Goal: Information Seeking & Learning: Check status

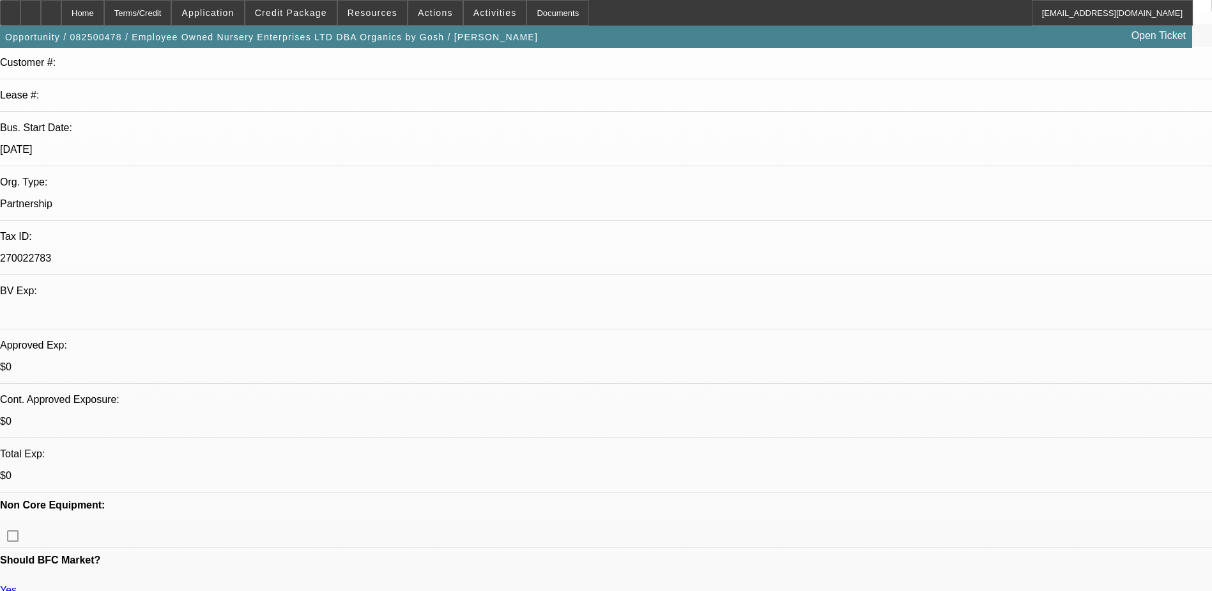
select select "0"
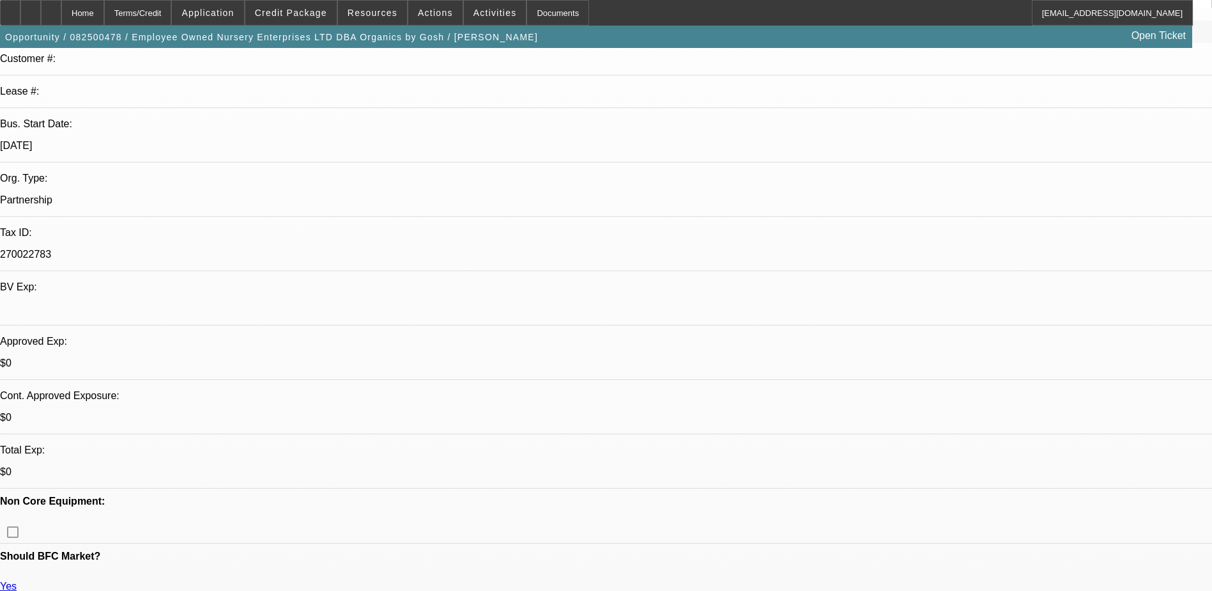
select select "2"
select select "0.1"
select select "1"
select select "2"
select select "4"
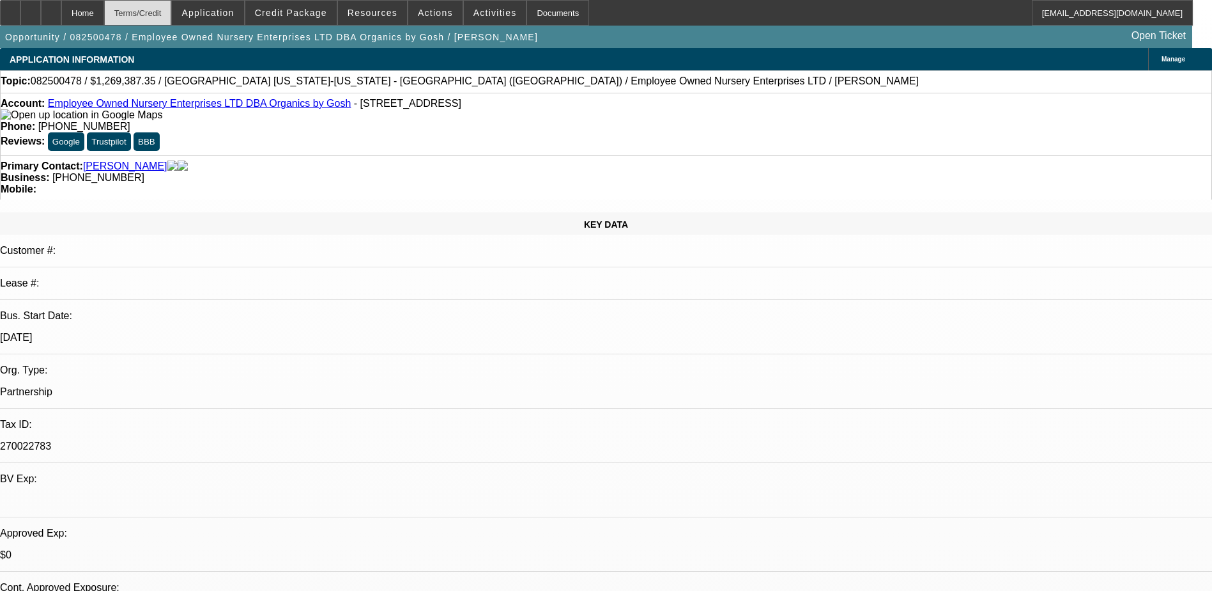
click at [172, 19] on div "Terms/Credit" at bounding box center [138, 13] width 68 height 26
click at [234, 12] on span "Application" at bounding box center [208, 13] width 52 height 10
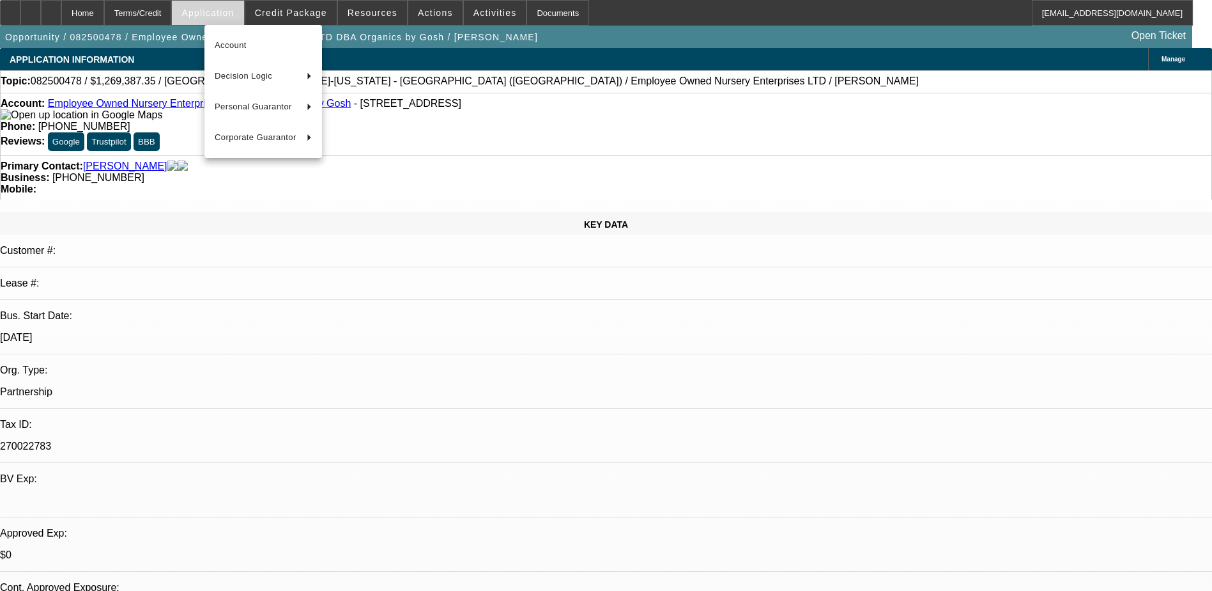
click at [240, 11] on div at bounding box center [606, 295] width 1212 height 591
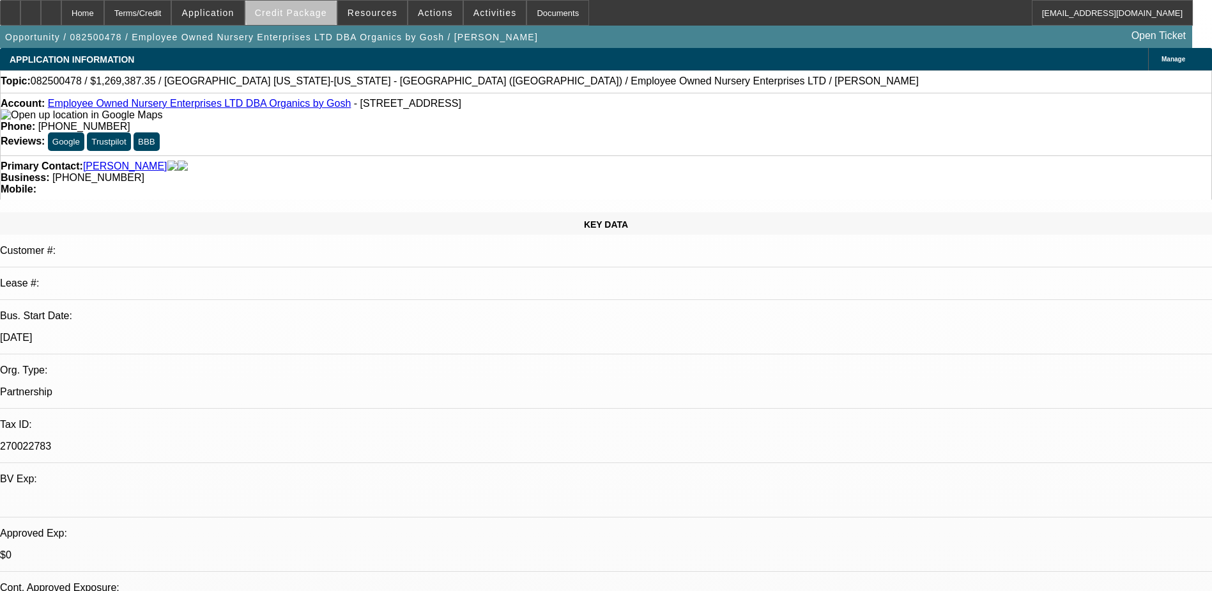
click at [315, 11] on span "Credit Package" at bounding box center [291, 13] width 72 height 10
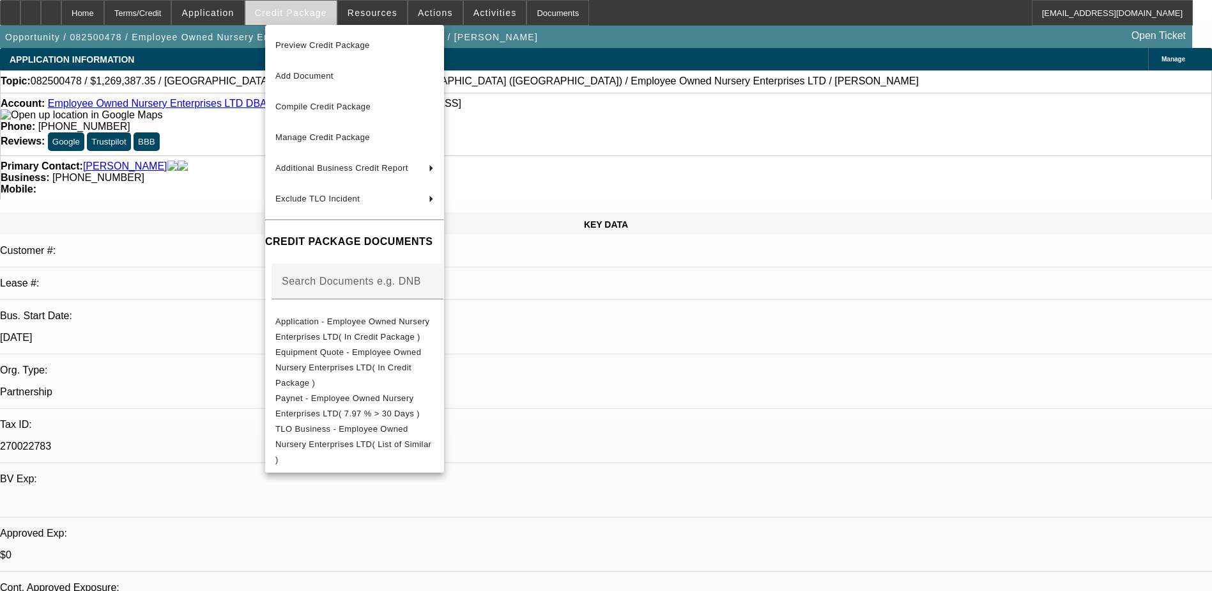
click at [315, 12] on div at bounding box center [606, 295] width 1212 height 591
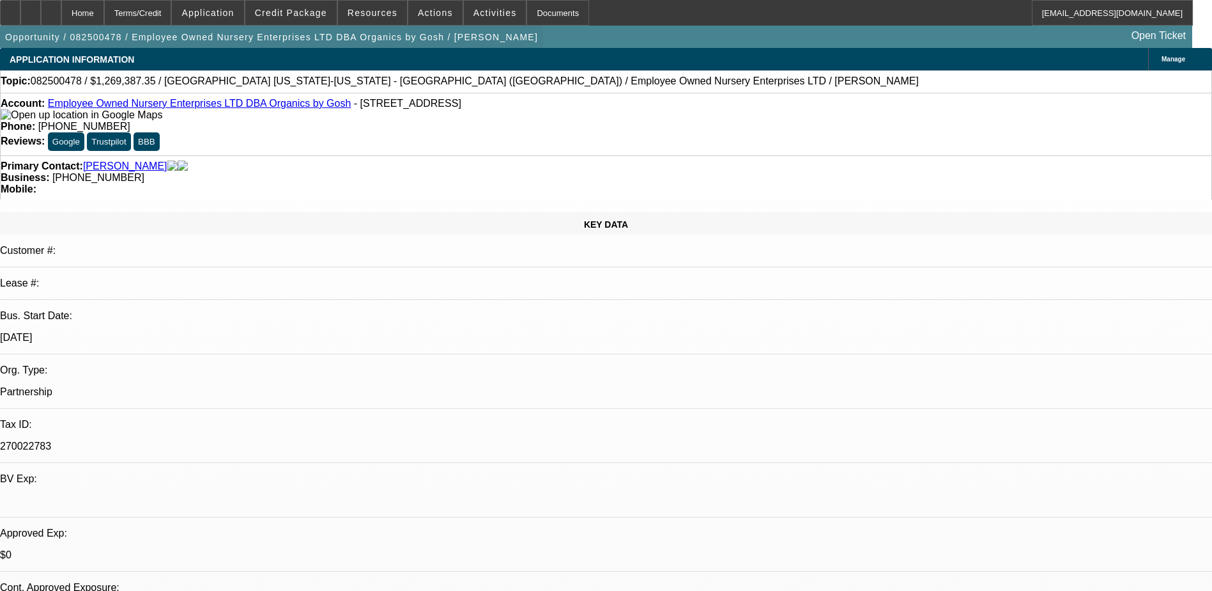
click at [190, 25] on span "button" at bounding box center [271, 37] width 543 height 31
click at [172, 17] on div "Terms/Credit" at bounding box center [138, 13] width 68 height 26
click at [308, 13] on span "Credit Package" at bounding box center [291, 13] width 72 height 10
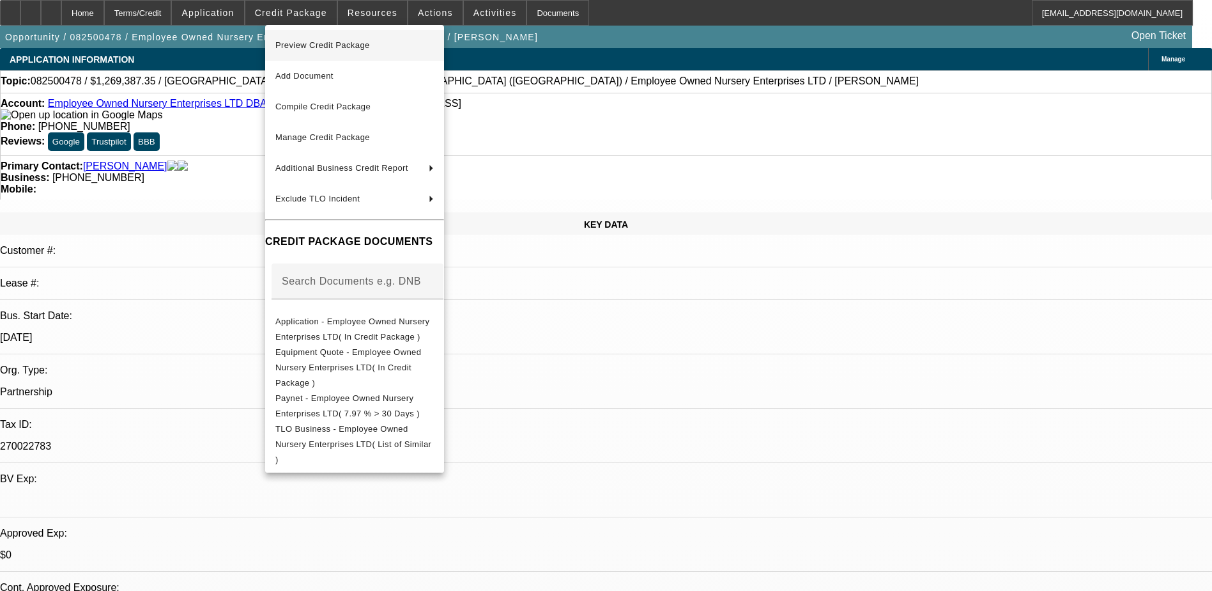
click at [369, 50] on span "Preview Credit Package" at bounding box center [354, 45] width 159 height 15
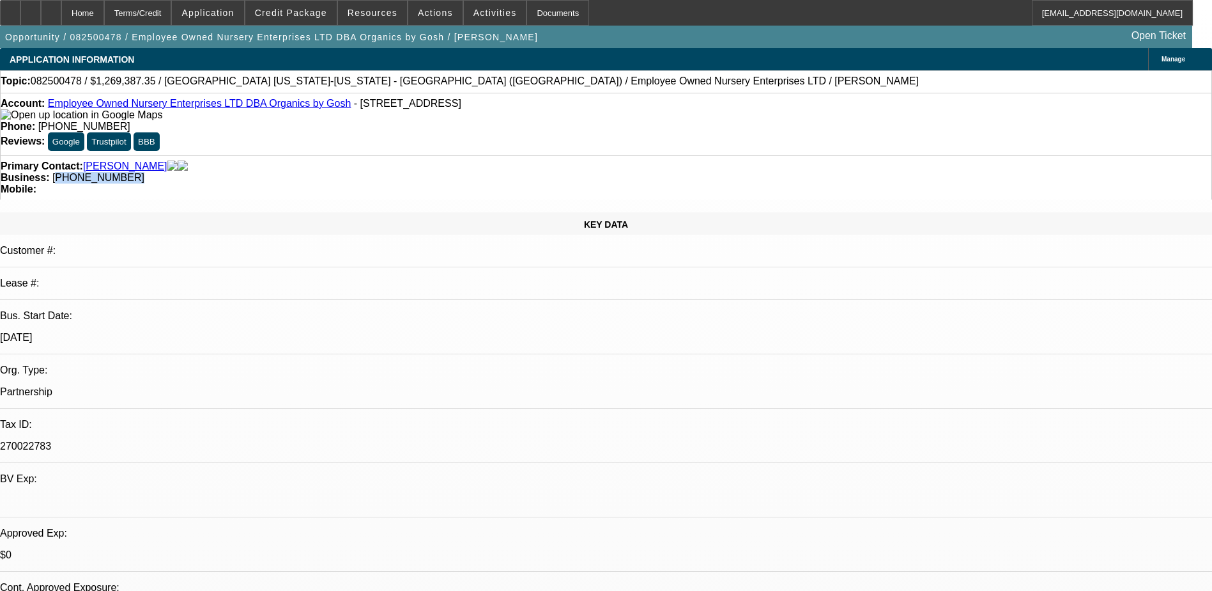
drag, startPoint x: 458, startPoint y: 153, endPoint x: 524, endPoint y: 154, distance: 66.5
click at [524, 172] on div "Business: [PHONE_NUMBER]" at bounding box center [606, 178] width 1211 height 12
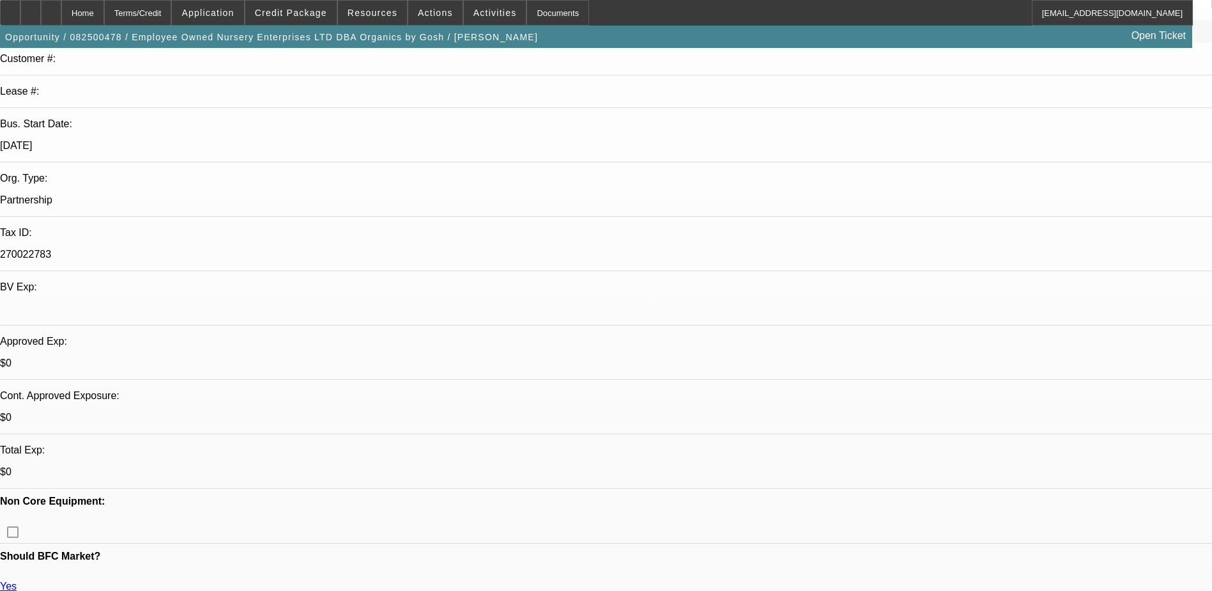
scroll to position [447, 0]
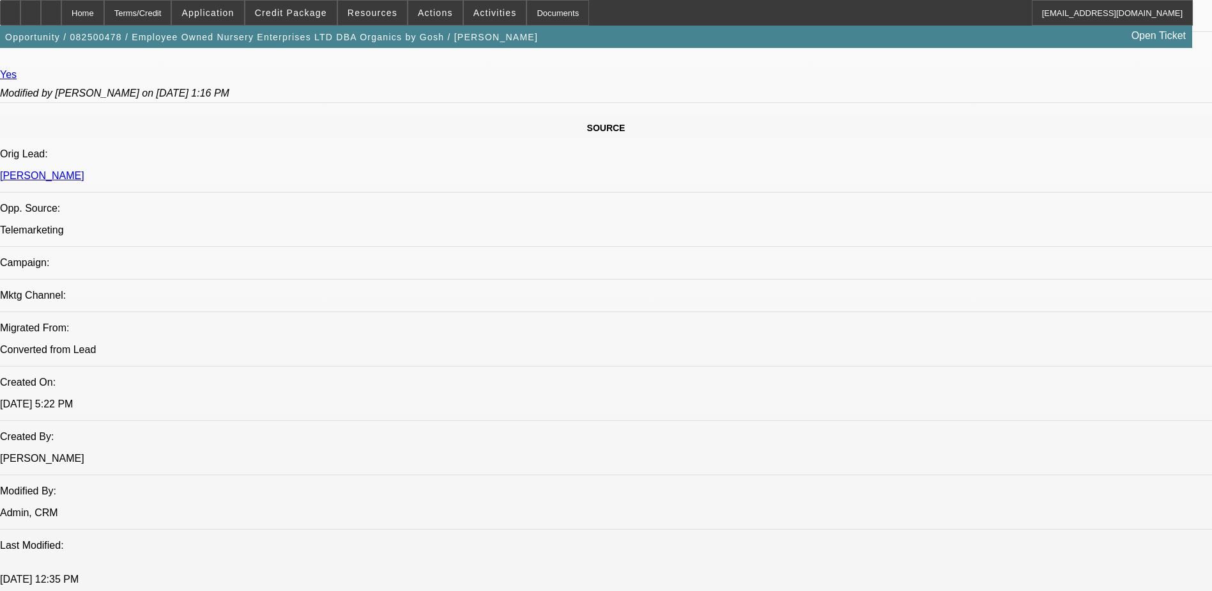
scroll to position [575, 0]
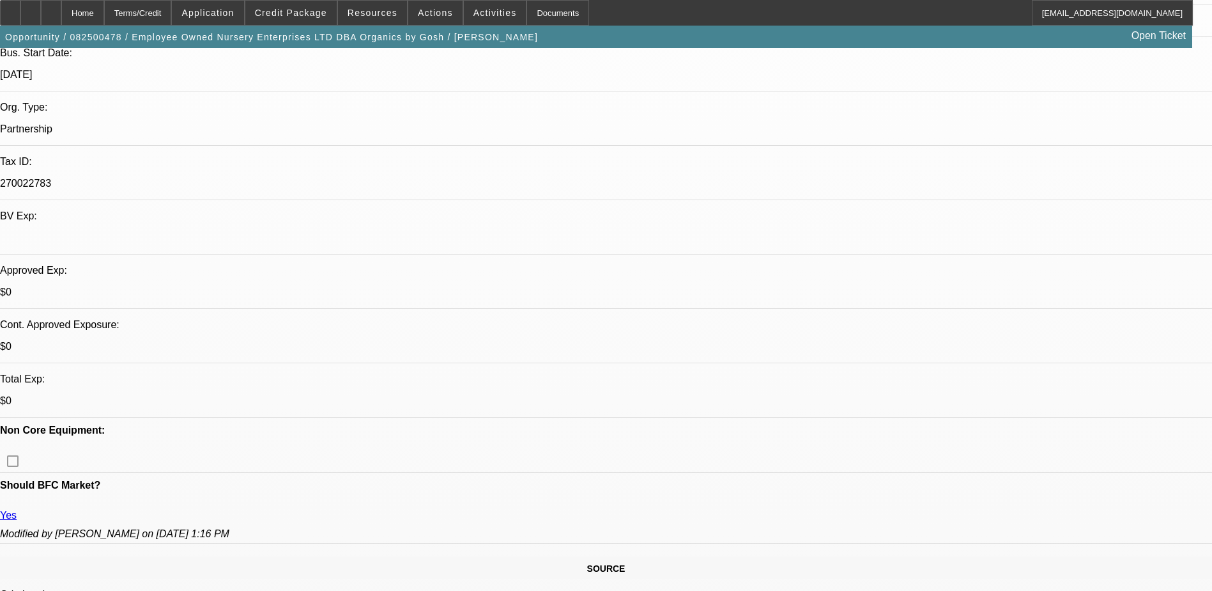
scroll to position [511, 0]
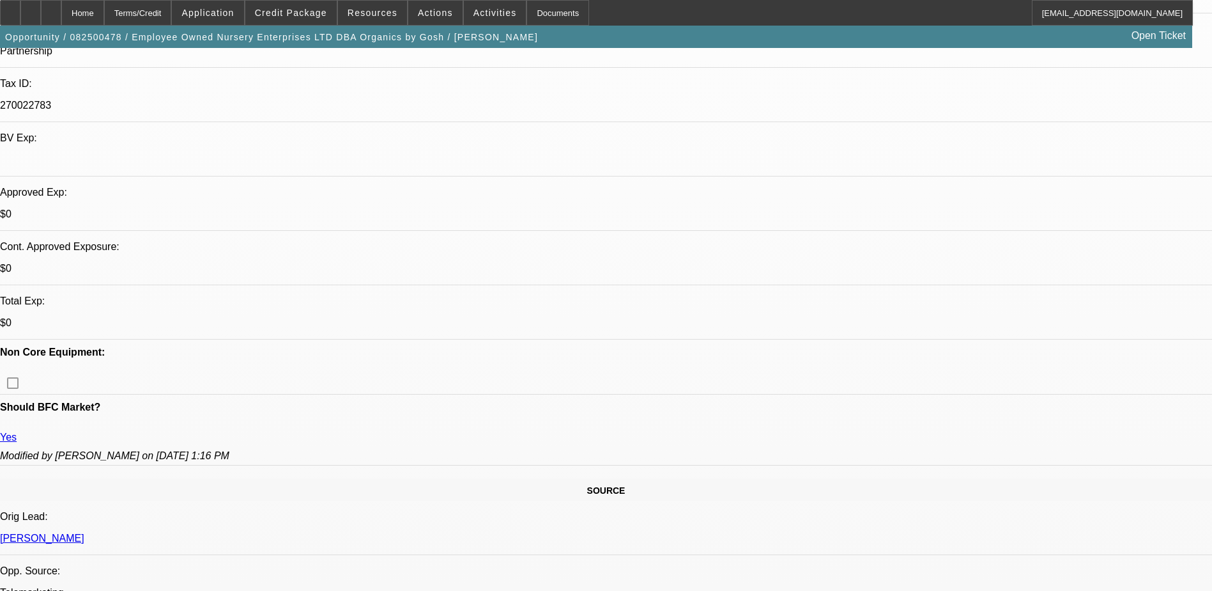
scroll to position [0, 0]
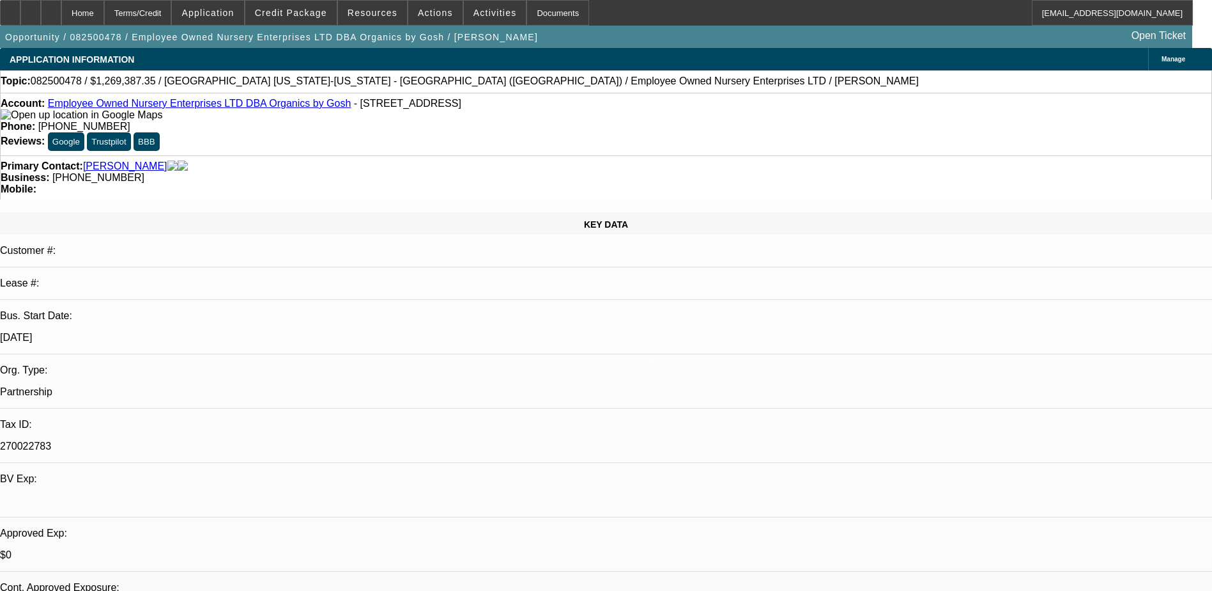
click at [228, 104] on link "Employee Owned Nursery Enterprises LTD DBA Organics by Gosh" at bounding box center [200, 103] width 304 height 11
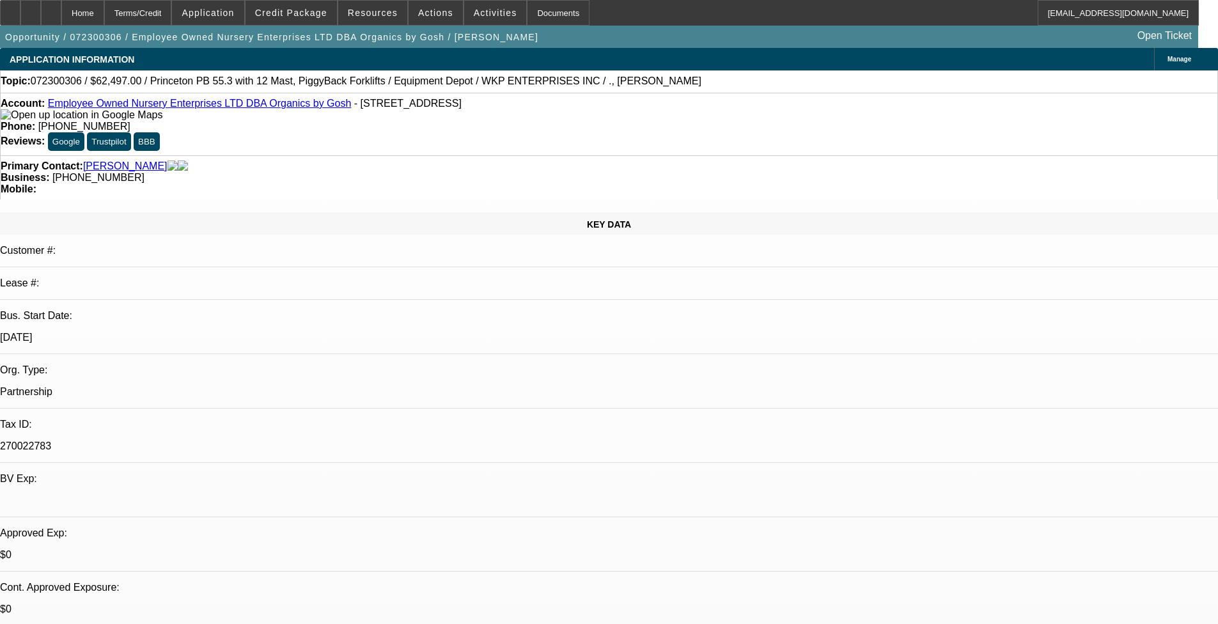
select select "0"
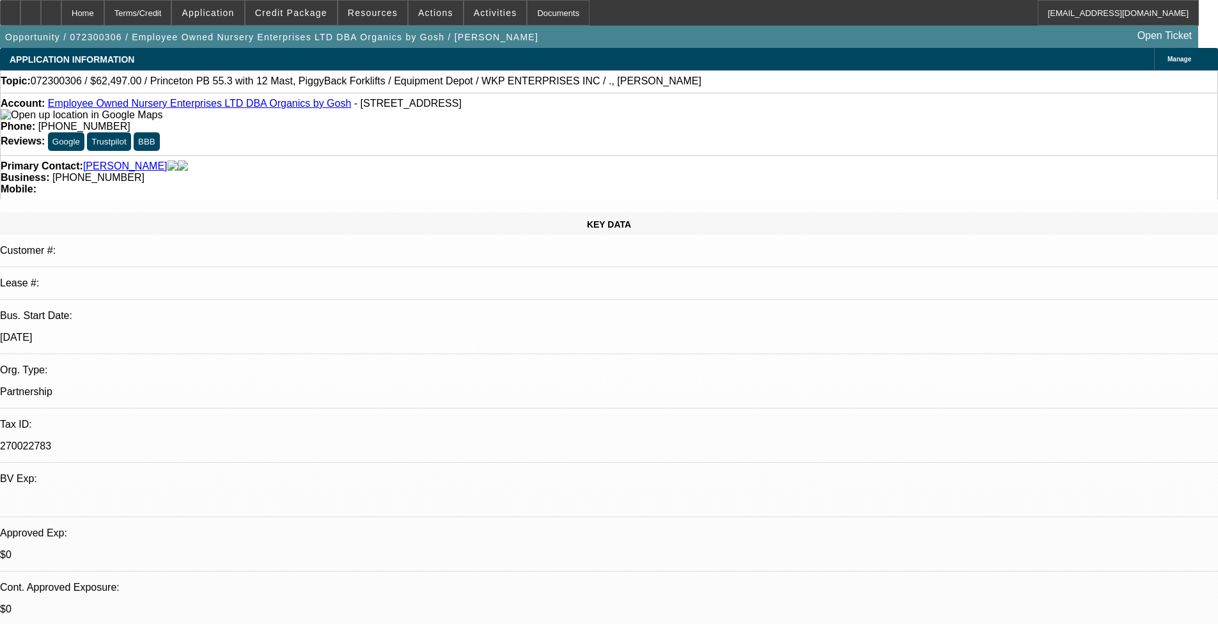
select select "0"
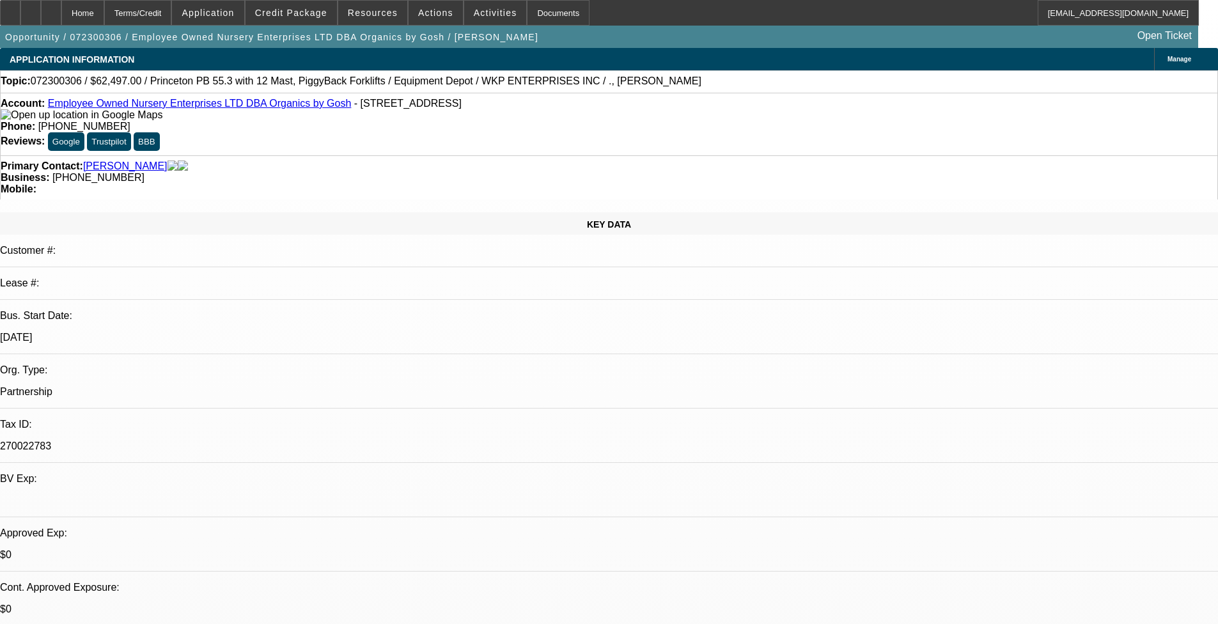
select select "0"
select select "1"
select select "6"
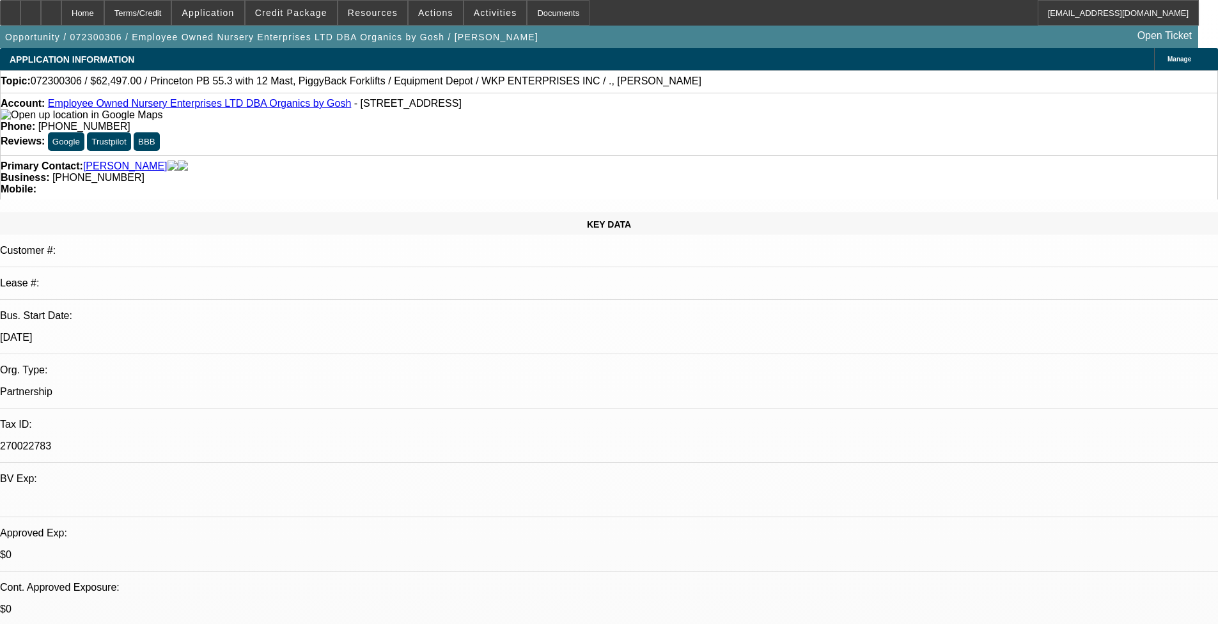
select select "1"
select select "2"
select select "6"
select select "1"
select select "2"
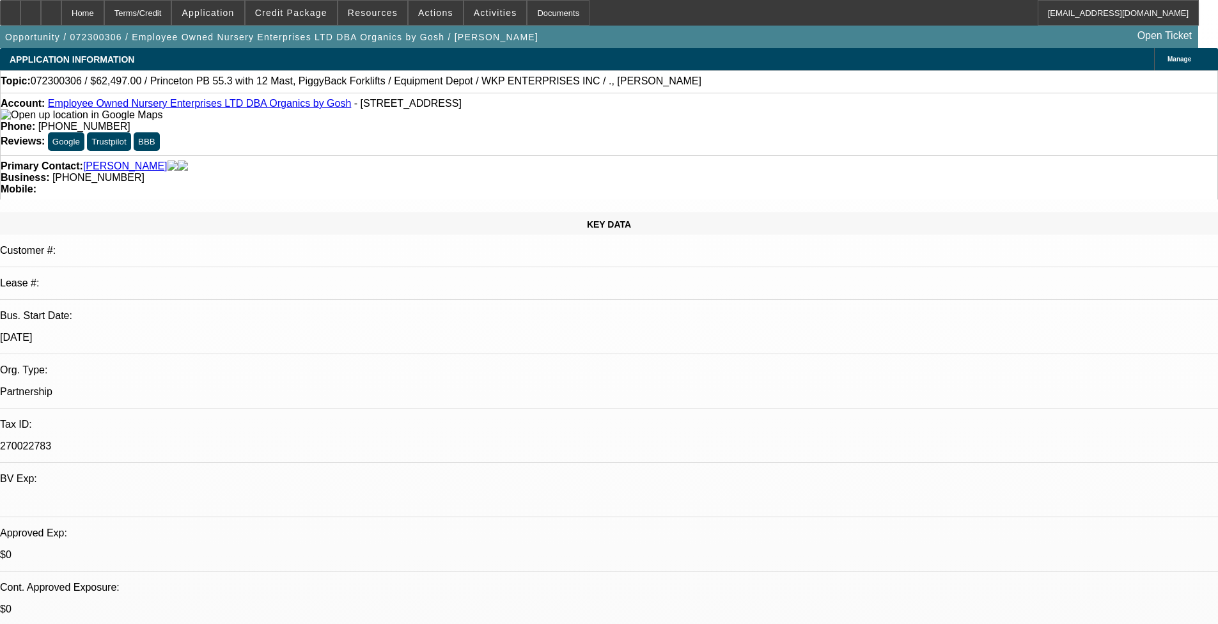
select select "6"
select select "1"
select select "2"
select select "6"
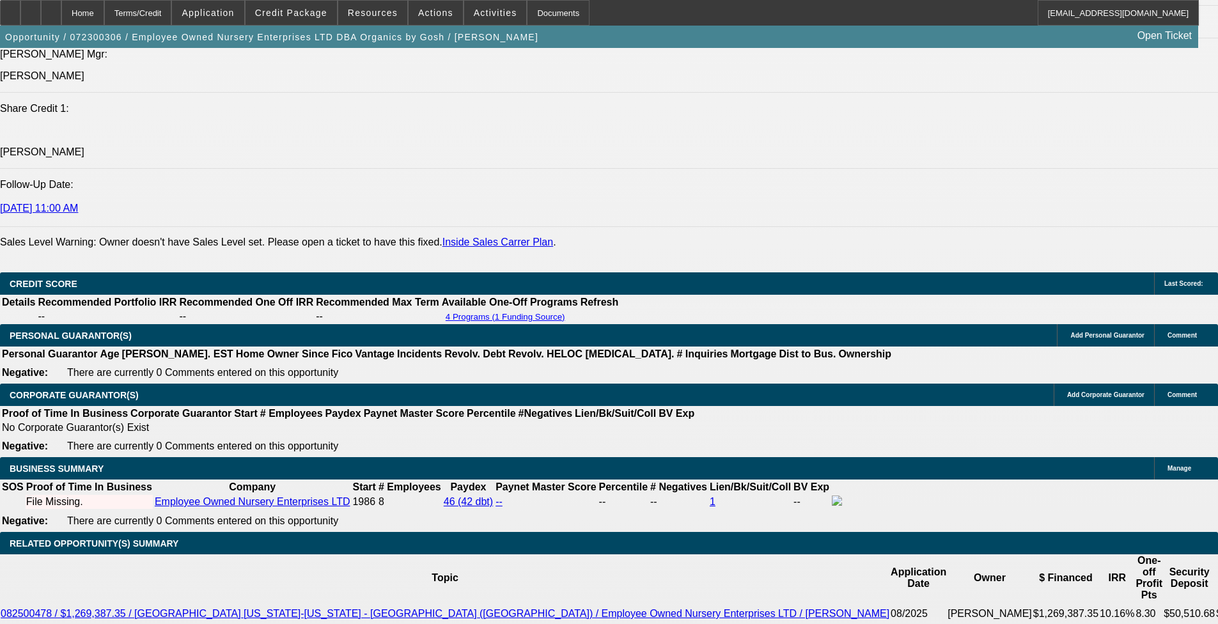
scroll to position [1662, 0]
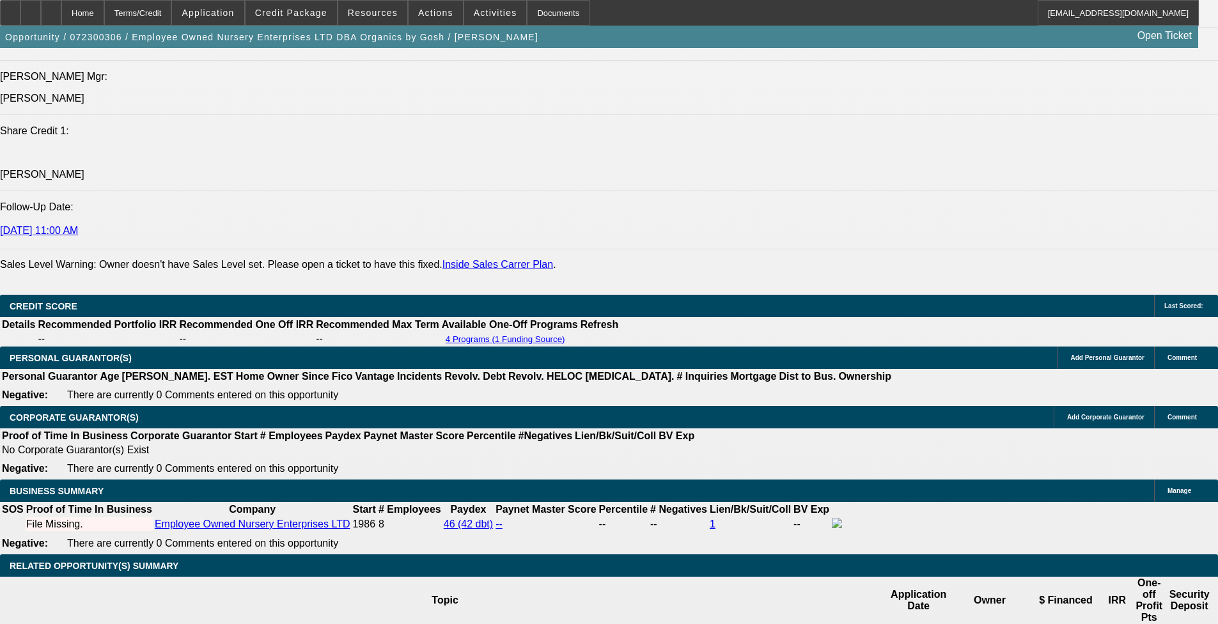
scroll to position [31, 0]
drag, startPoint x: 1003, startPoint y: 421, endPoint x: 1155, endPoint y: 420, distance: 151.5
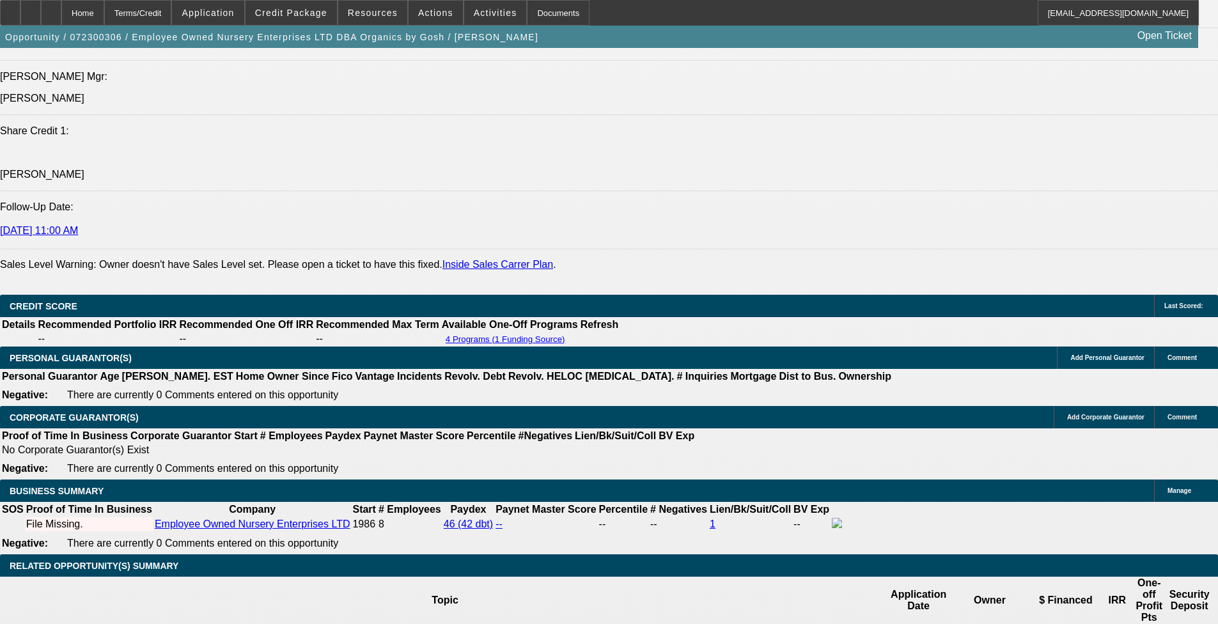
drag, startPoint x: 1155, startPoint y: 420, endPoint x: 1016, endPoint y: 431, distance: 139.8
drag, startPoint x: 890, startPoint y: 437, endPoint x: 1113, endPoint y: 437, distance: 223.1
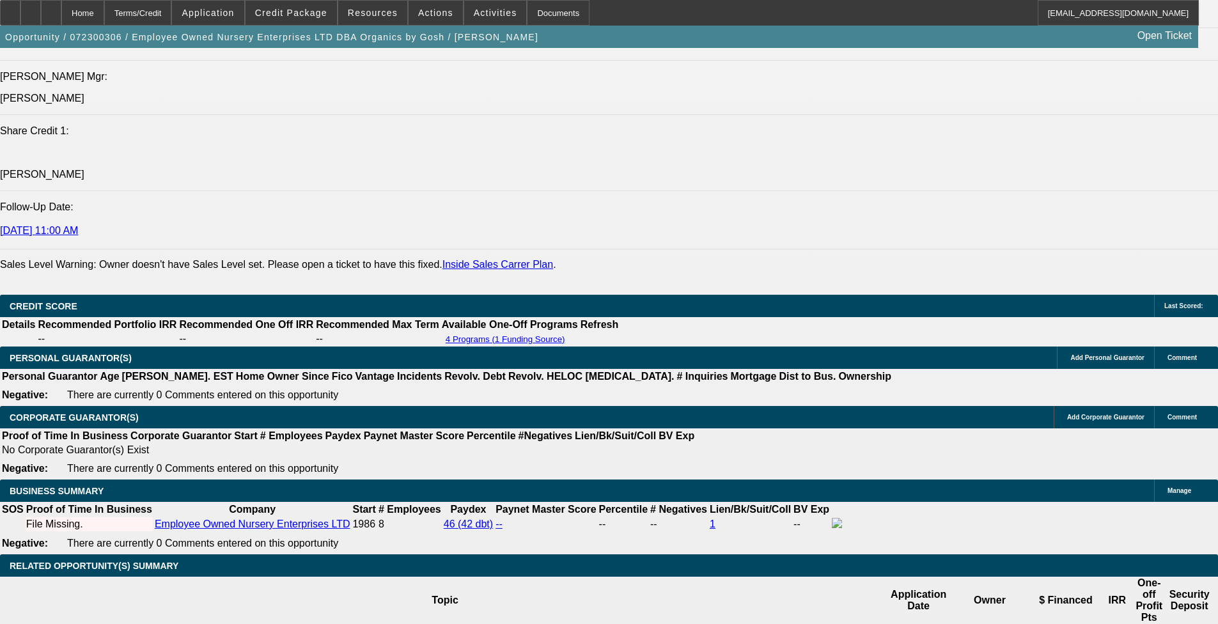
scroll to position [128, 0]
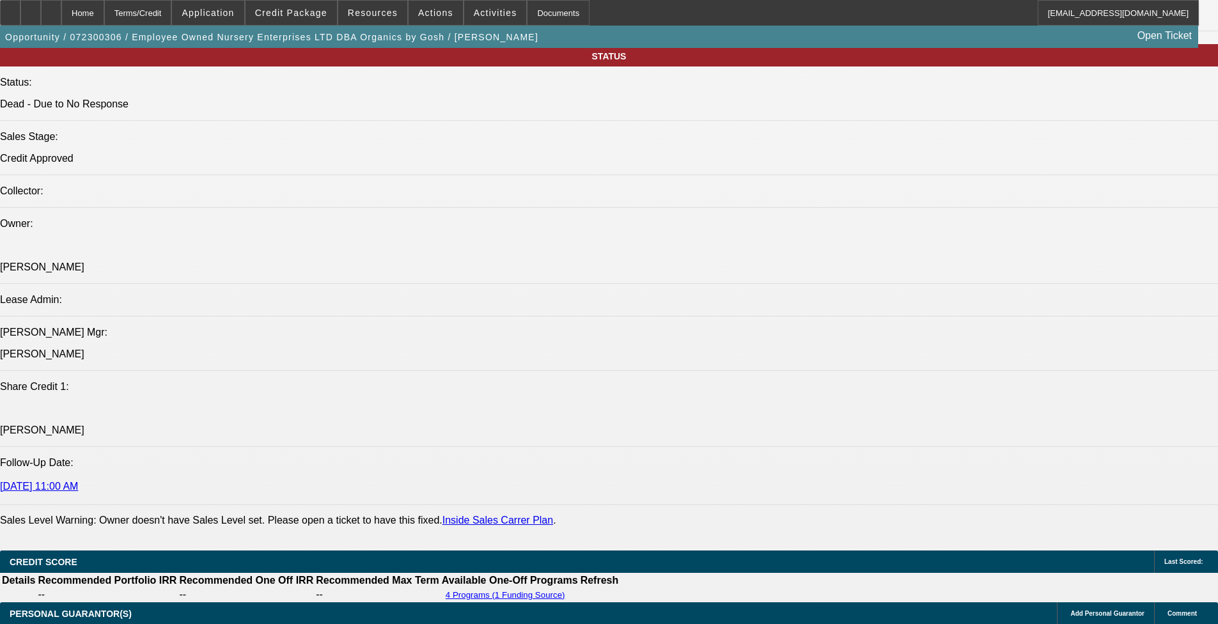
scroll to position [64, 0]
drag, startPoint x: 906, startPoint y: 449, endPoint x: 1023, endPoint y: 458, distance: 117.9
drag, startPoint x: 1023, startPoint y: 458, endPoint x: 1018, endPoint y: 464, distance: 7.7
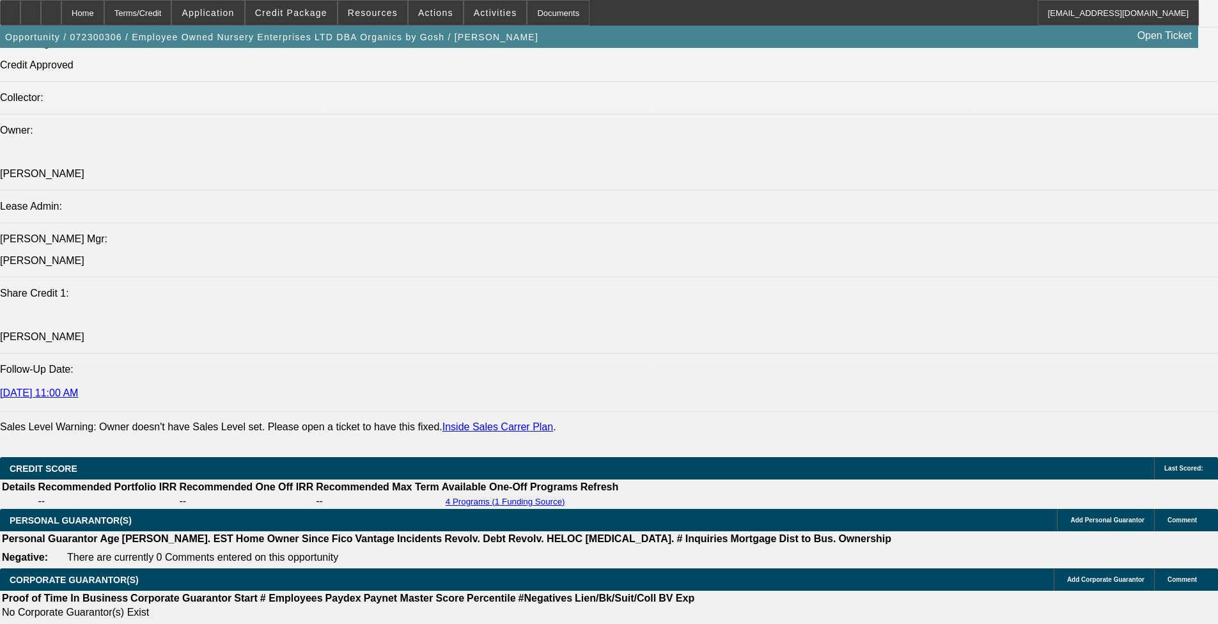
scroll to position [1342, 0]
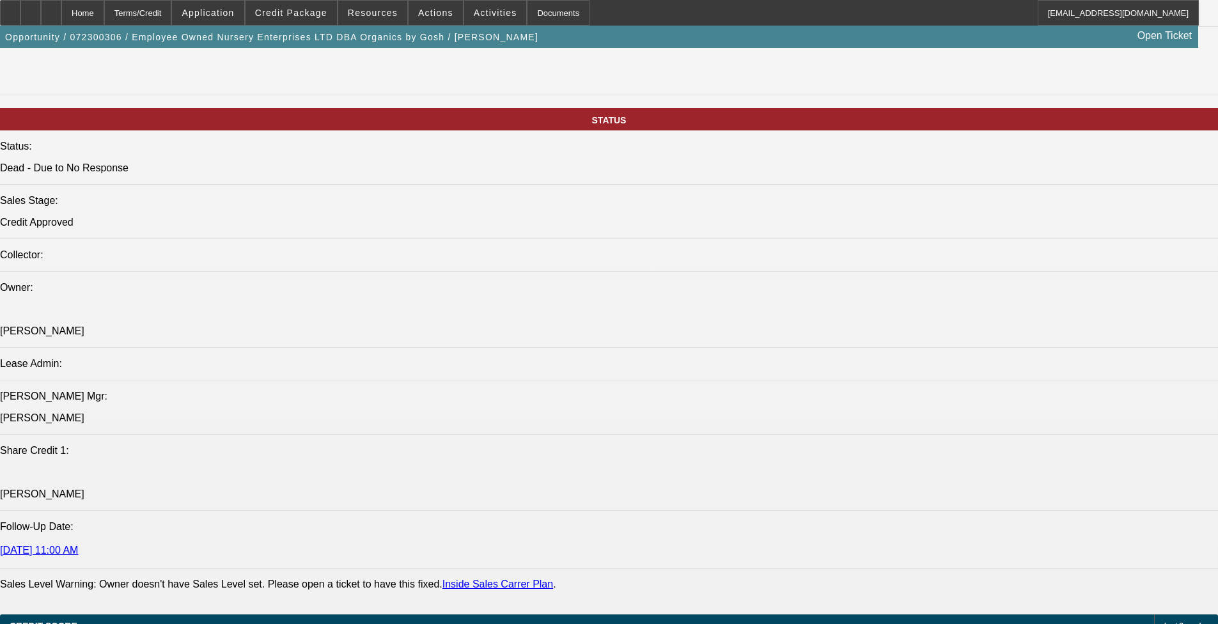
drag, startPoint x: 222, startPoint y: 229, endPoint x: 564, endPoint y: 238, distance: 341.4
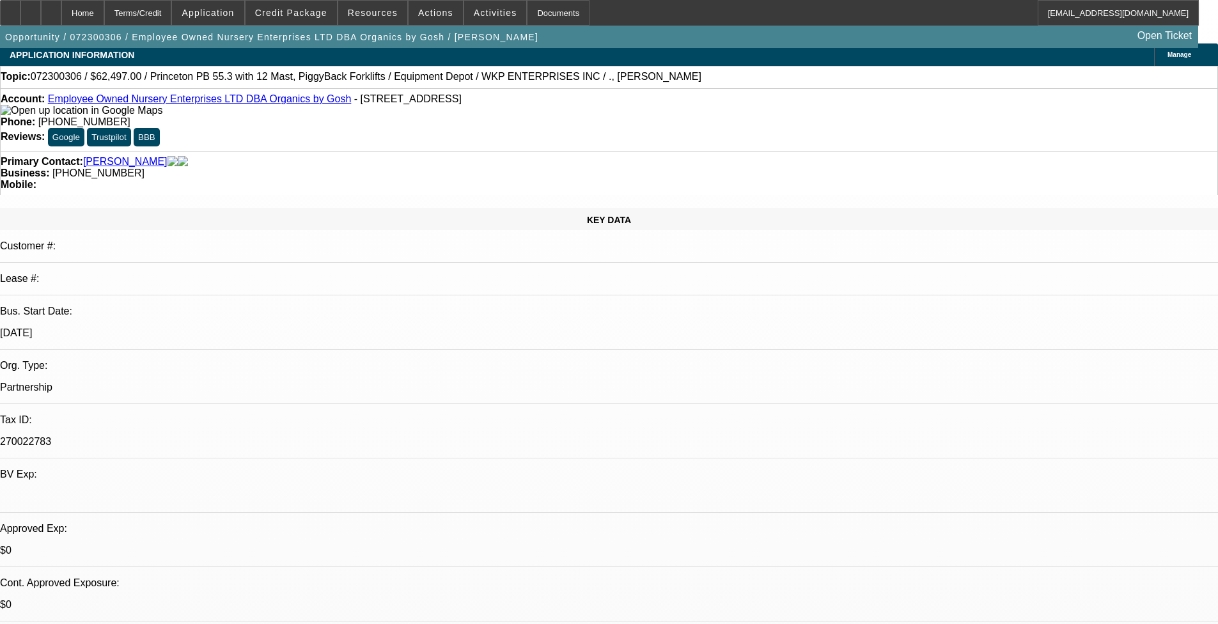
scroll to position [0, 0]
